Goal: Check status: Check status

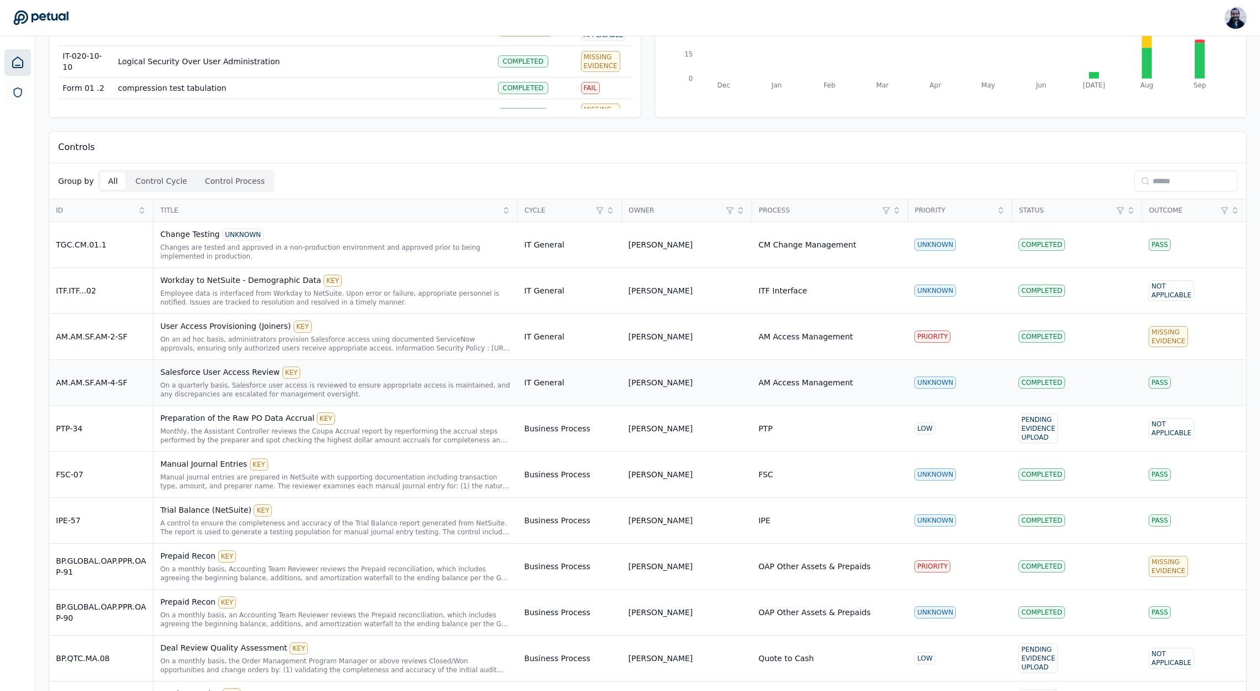
scroll to position [166, 0]
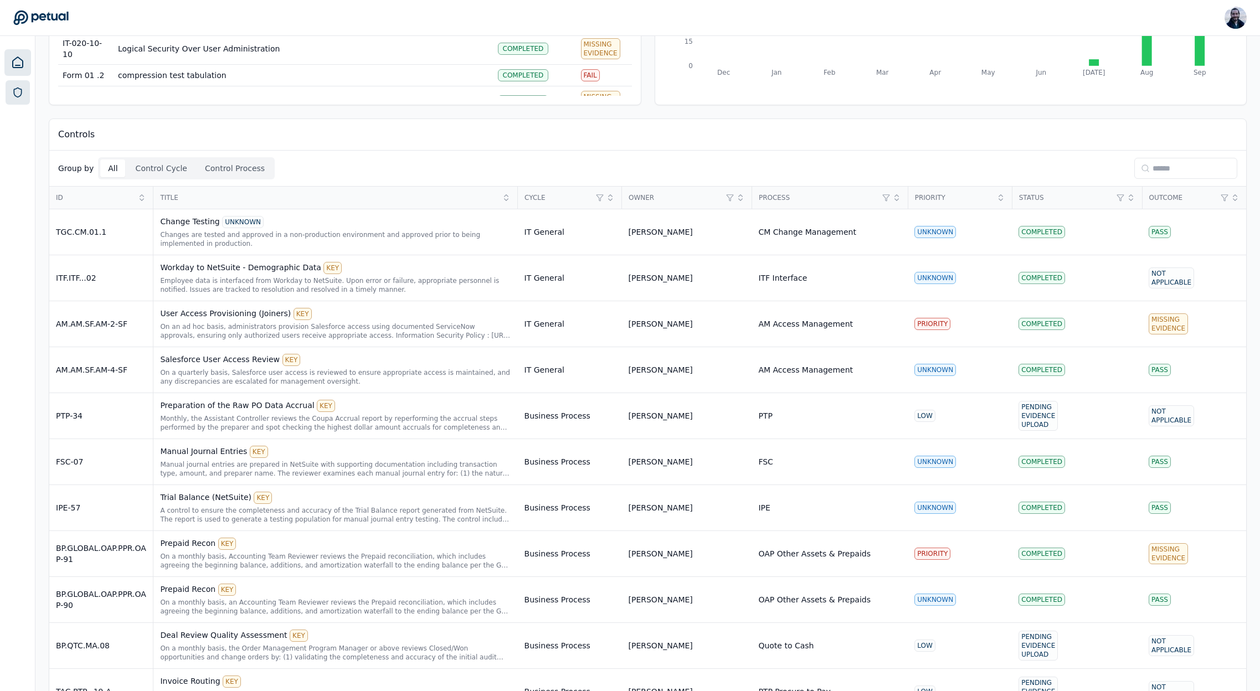
click at [21, 94] on icon at bounding box center [17, 92] width 11 height 11
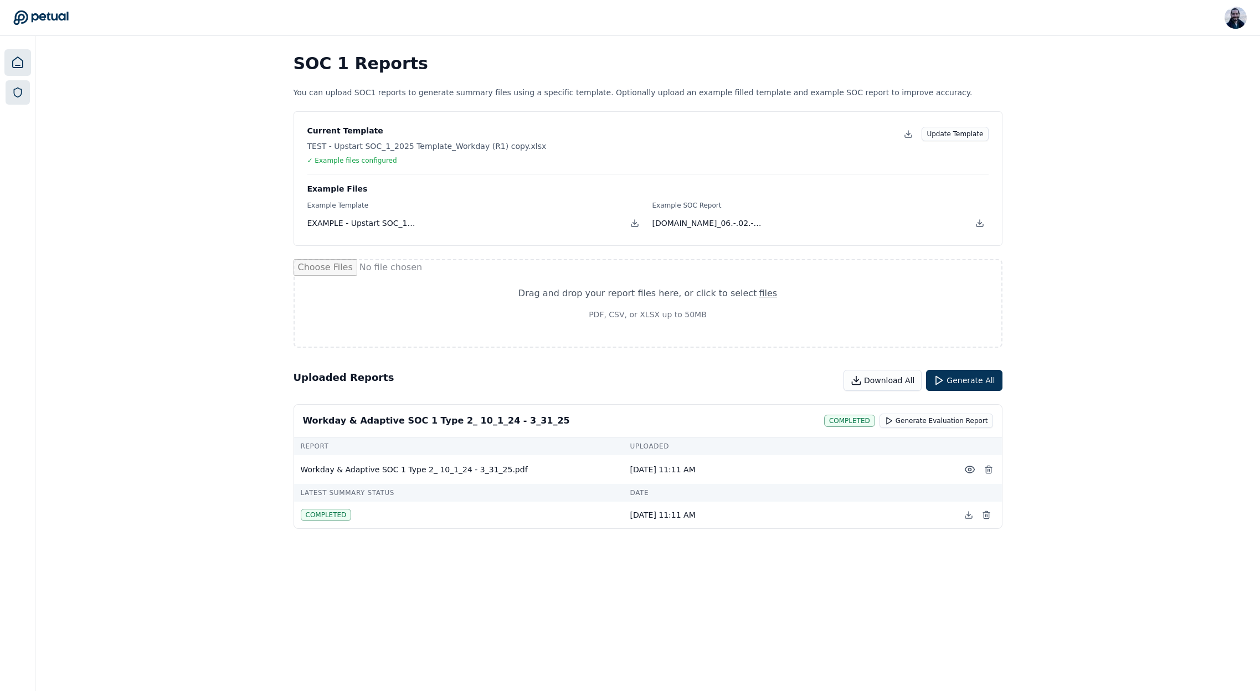
click at [14, 65] on icon at bounding box center [17, 62] width 13 height 13
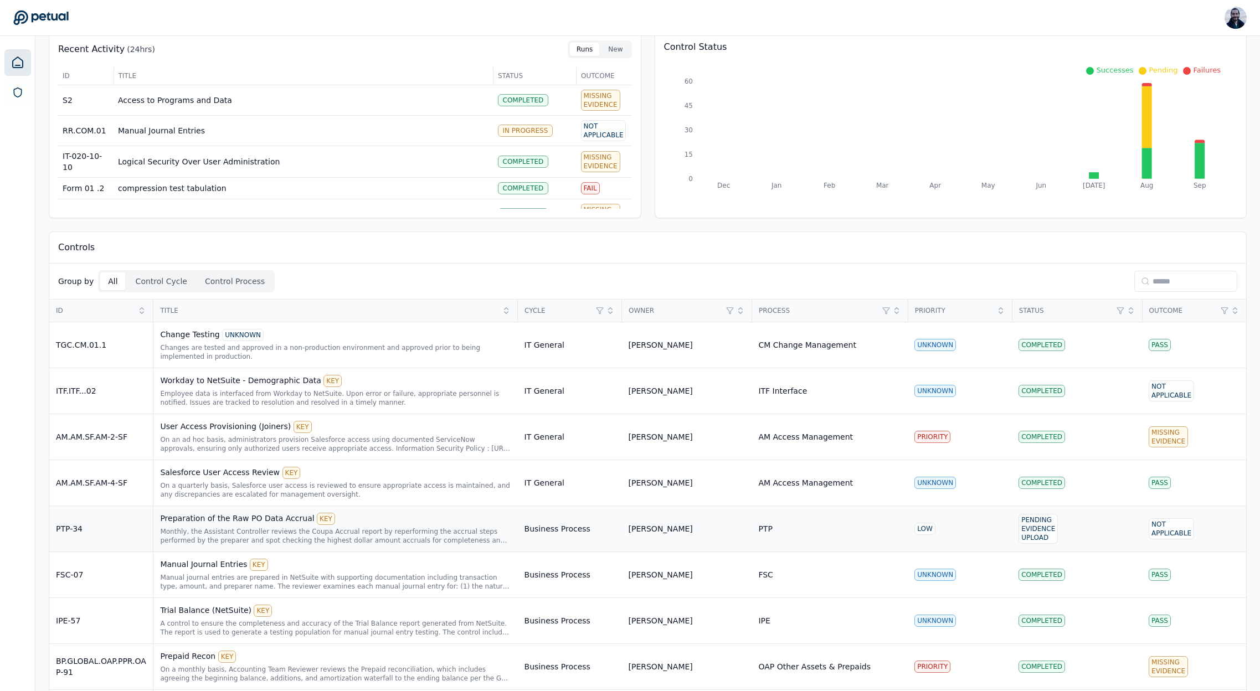
scroll to position [64, 0]
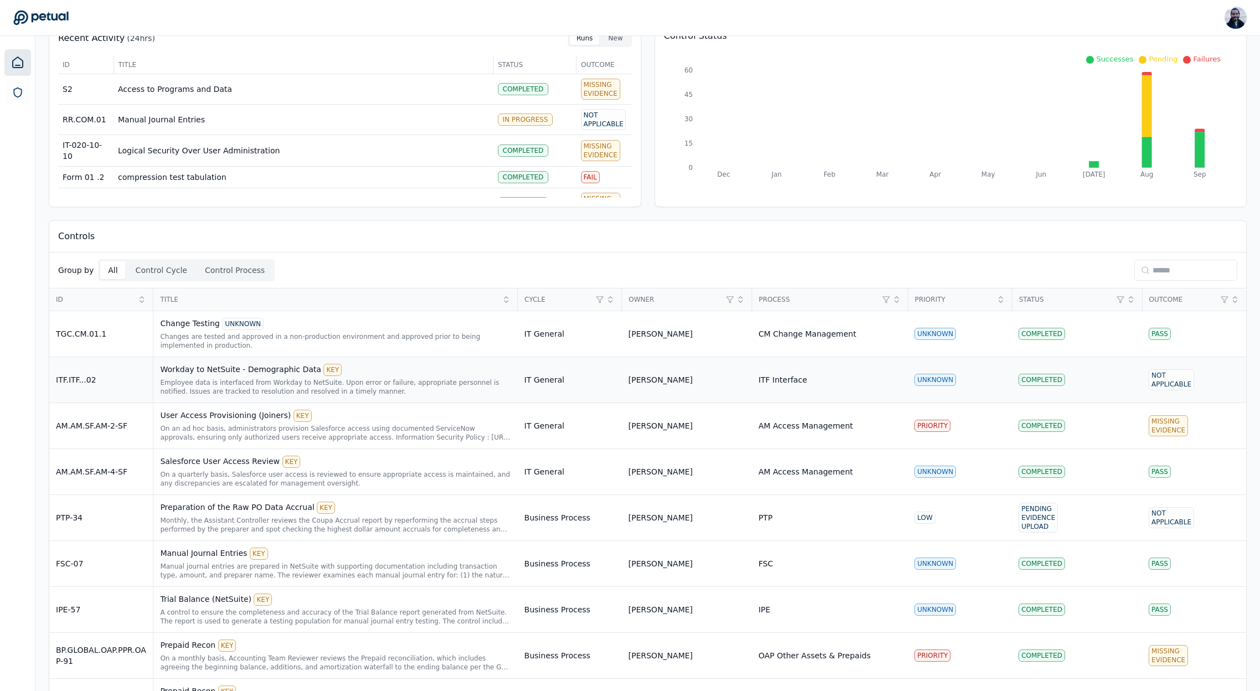
click at [262, 371] on div "Workday to NetSuite - Demographic Data KEY" at bounding box center [335, 370] width 351 height 12
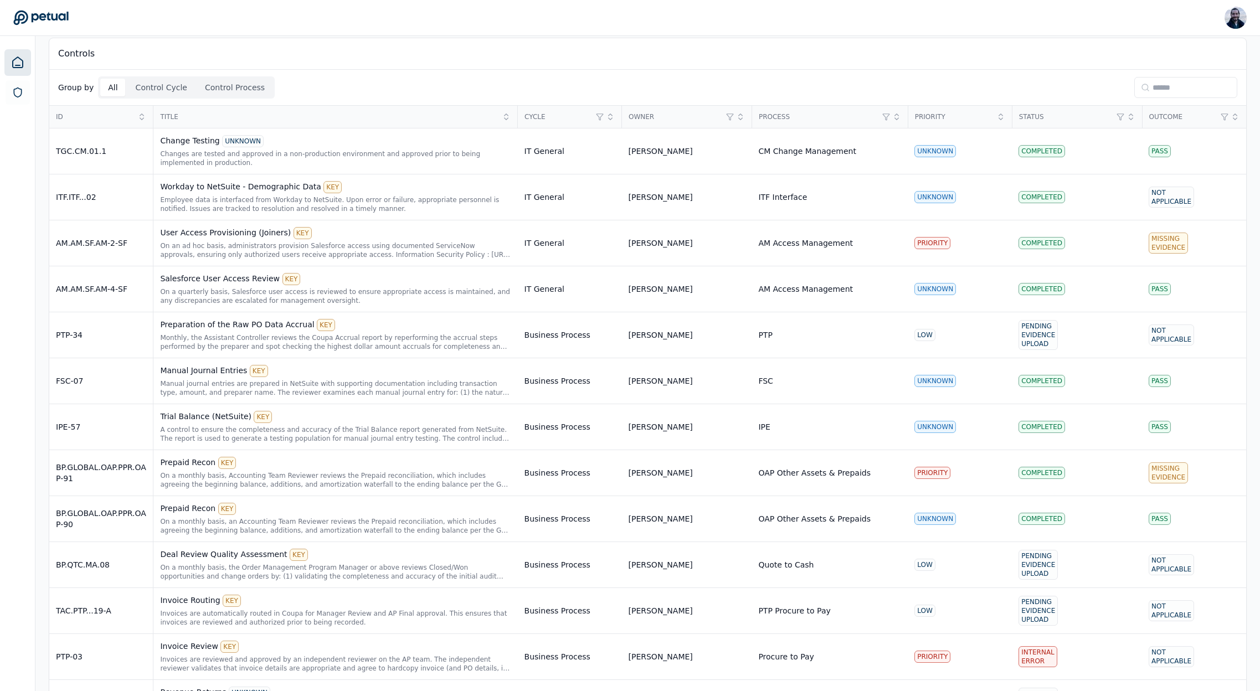
scroll to position [11, 0]
